Goal: Find specific page/section: Find specific page/section

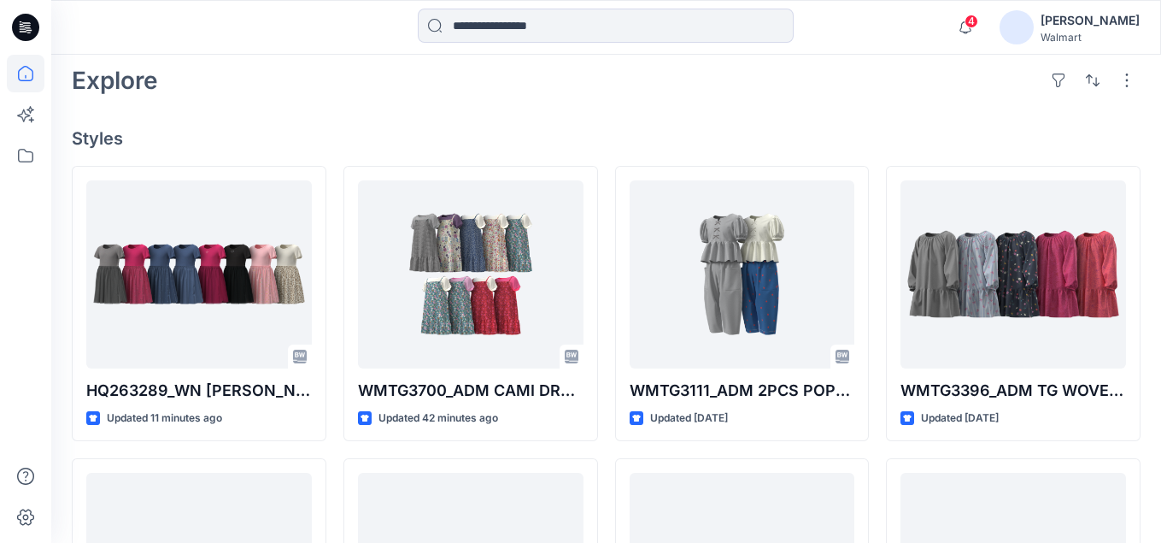
scroll to position [427, 0]
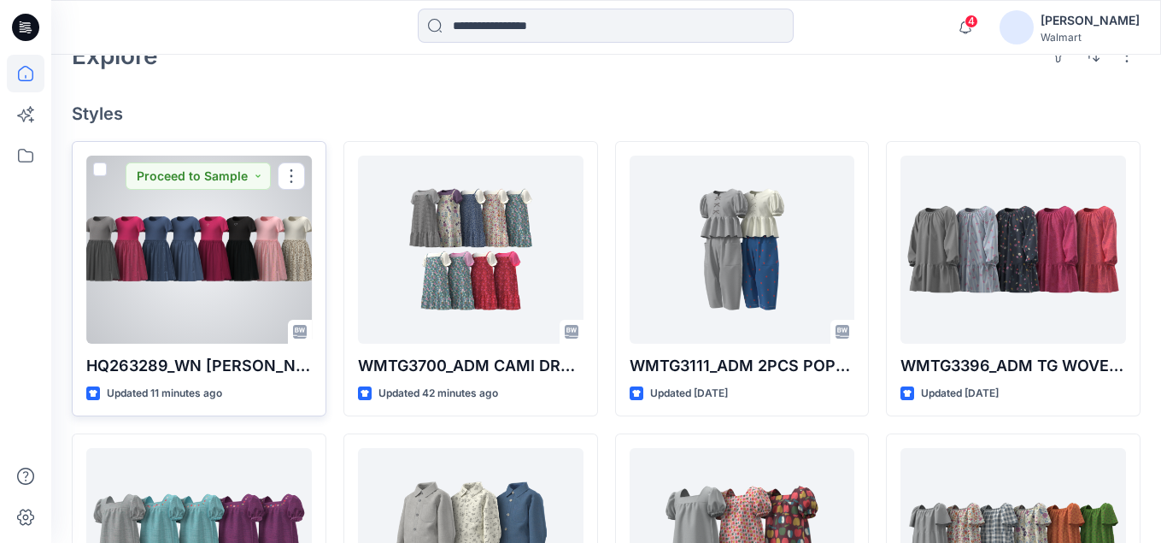
click at [220, 301] on div at bounding box center [199, 250] width 226 height 188
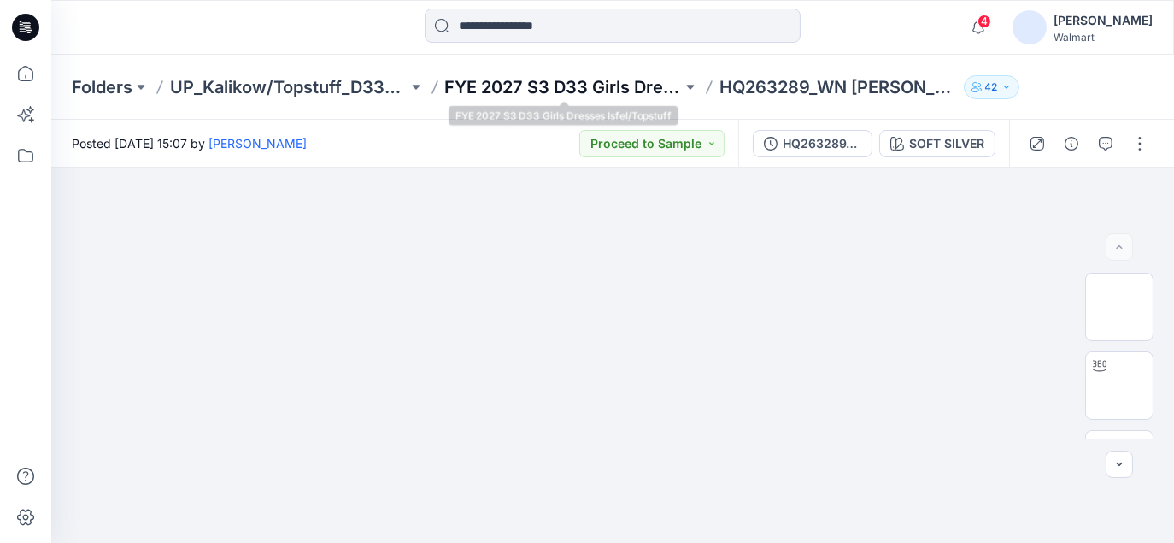
click at [483, 84] on p "FYE 2027 S3 D33 Girls Dresses Isfel/Topstuff" at bounding box center [564, 87] width 238 height 24
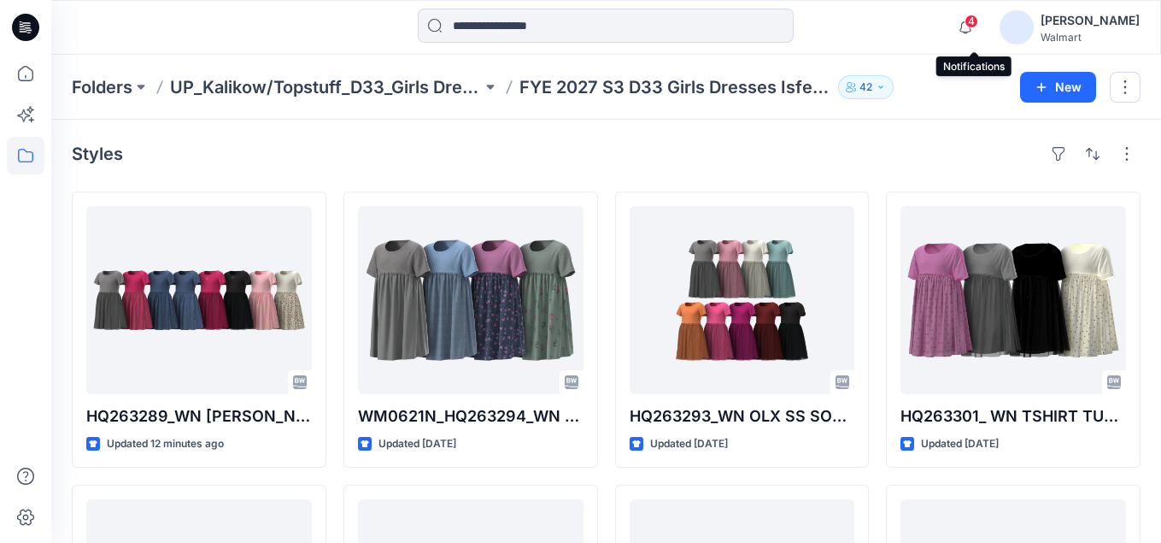
click at [978, 21] on span "4" at bounding box center [972, 22] width 14 height 14
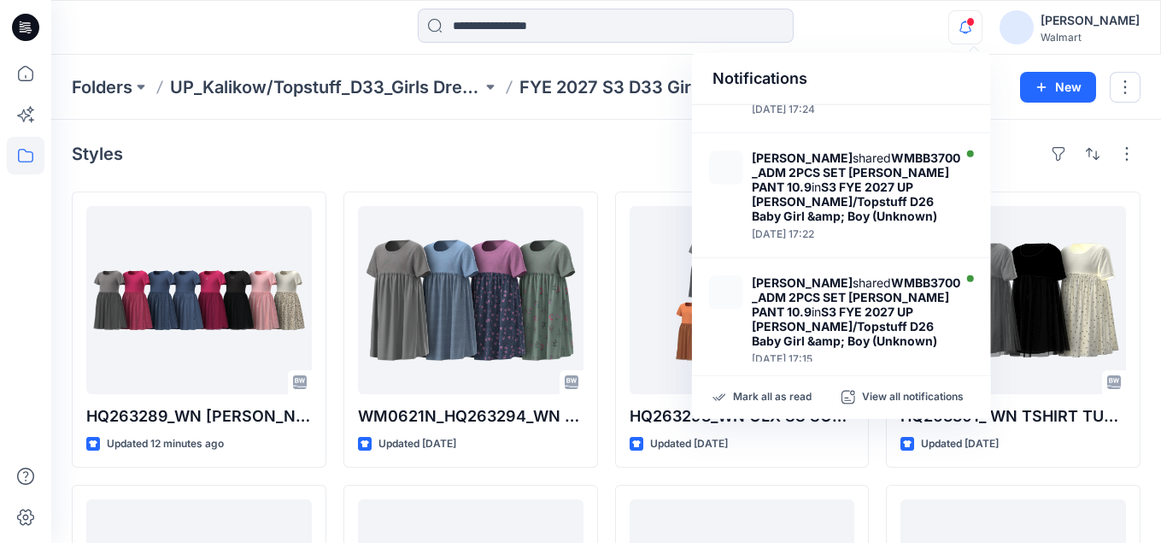
scroll to position [598, 0]
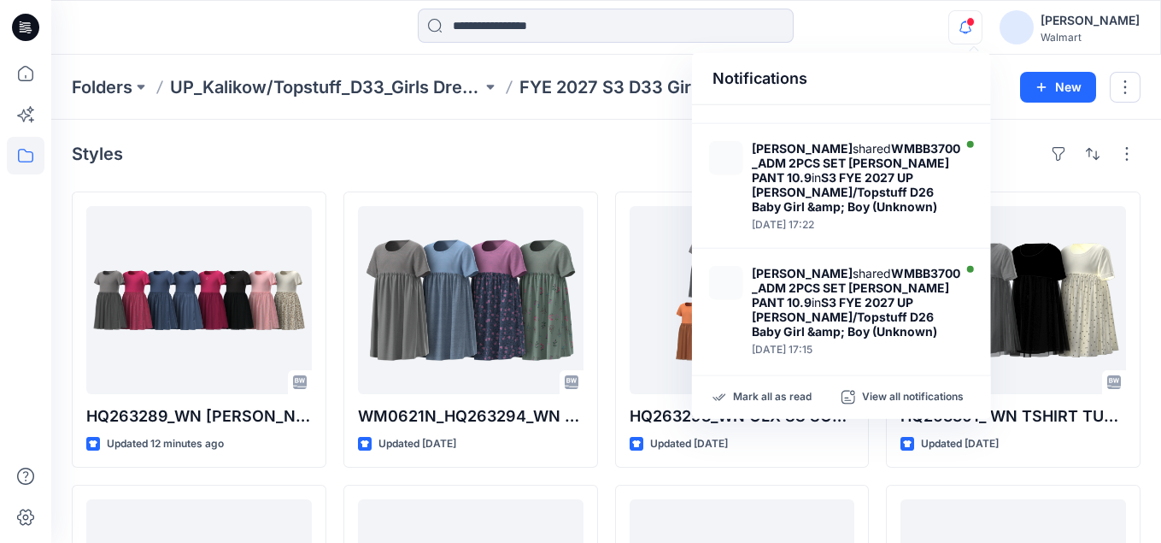
click at [623, 148] on div "Styles" at bounding box center [606, 153] width 1069 height 27
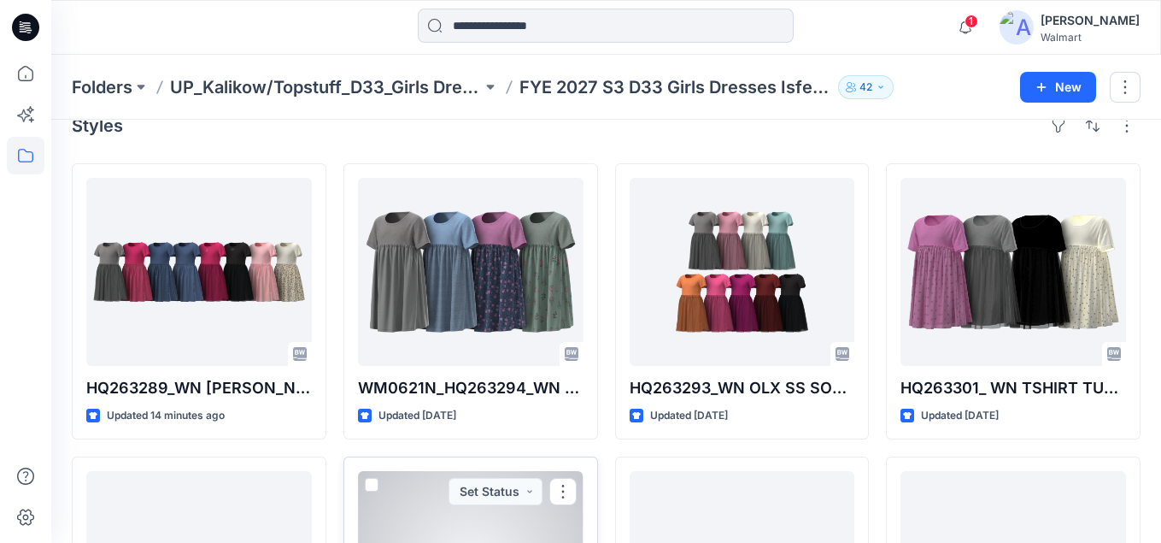
scroll to position [0, 0]
